Goal: Information Seeking & Learning: Learn about a topic

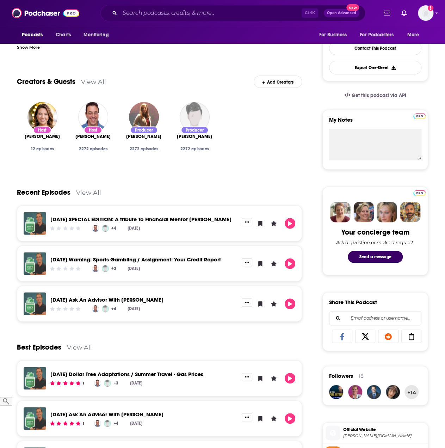
scroll to position [35, 0]
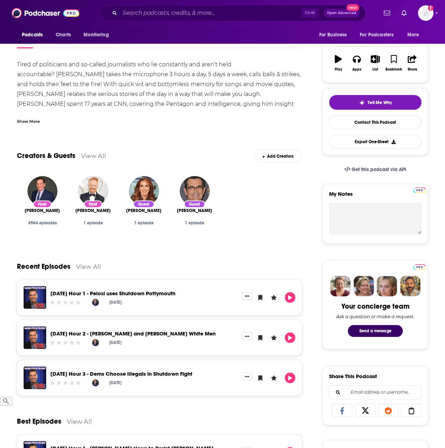
scroll to position [21, 0]
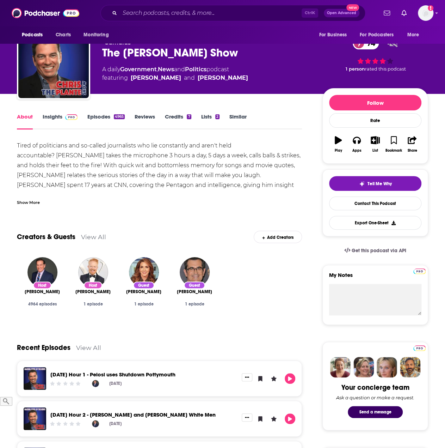
click at [62, 118] on span at bounding box center [69, 116] width 15 height 7
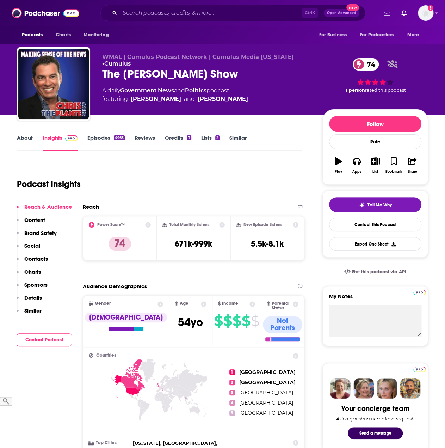
click at [30, 136] on link "About" at bounding box center [25, 142] width 16 height 16
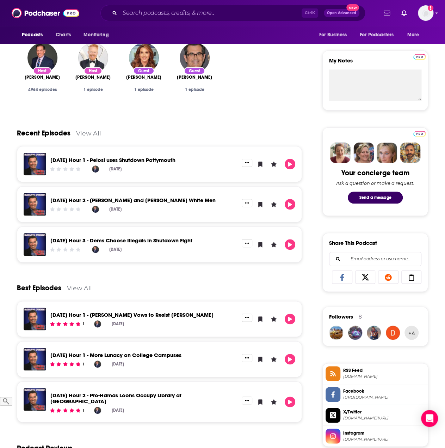
scroll to position [247, 0]
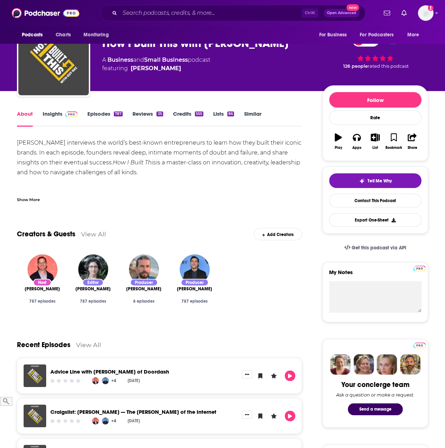
scroll to position [35, 0]
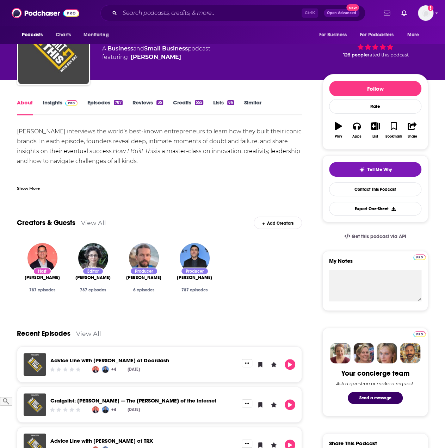
click at [58, 101] on link "Insights" at bounding box center [60, 107] width 35 height 16
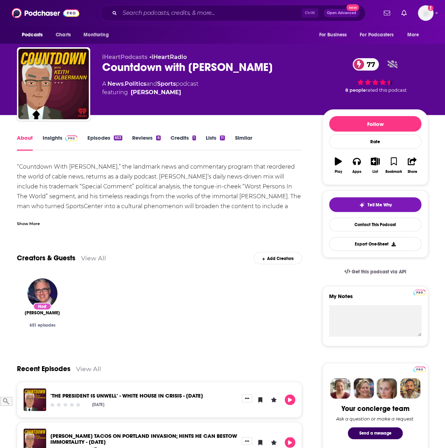
click at [61, 137] on link "Insights" at bounding box center [60, 142] width 35 height 16
